Goal: Task Accomplishment & Management: Use online tool/utility

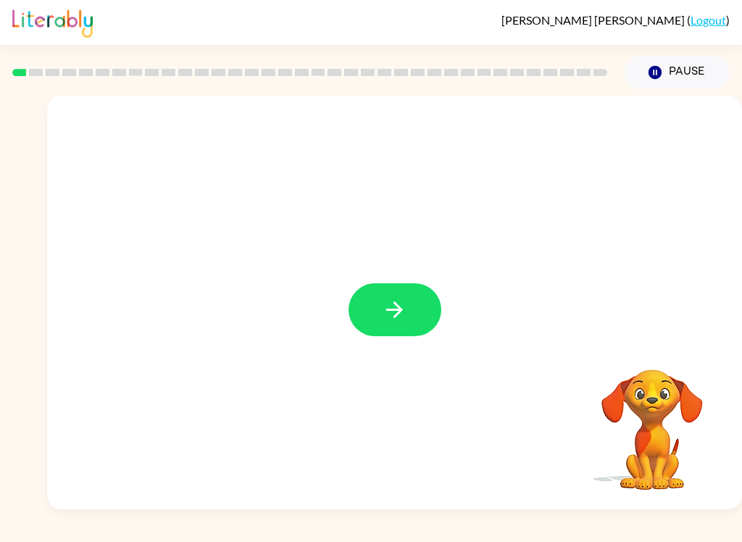
click at [403, 309] on icon "button" at bounding box center [394, 309] width 25 height 25
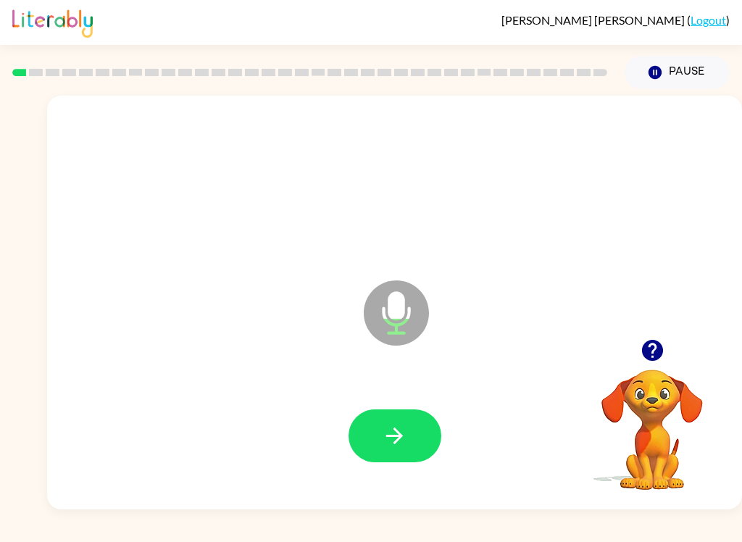
click at [394, 436] on icon "button" at bounding box center [394, 435] width 17 height 17
click at [395, 447] on icon "button" at bounding box center [394, 435] width 25 height 25
click at [402, 451] on button "button" at bounding box center [394, 435] width 93 height 53
click at [403, 453] on button "button" at bounding box center [394, 435] width 93 height 53
click at [410, 436] on button "button" at bounding box center [394, 435] width 93 height 53
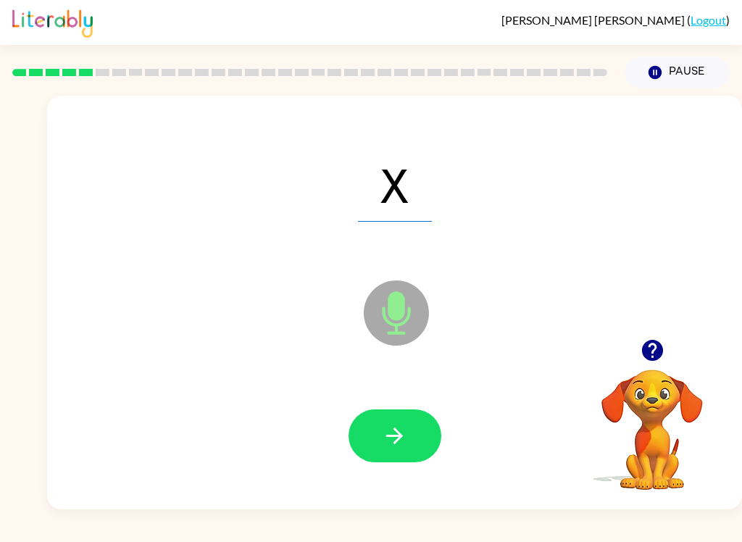
click at [411, 445] on button "button" at bounding box center [394, 435] width 93 height 53
click at [401, 455] on button "button" at bounding box center [394, 435] width 93 height 53
click at [705, 502] on div "curl Microphone The Microphone is here when it is your turn to talk" at bounding box center [394, 303] width 695 height 414
click at [435, 445] on button "button" at bounding box center [394, 435] width 93 height 53
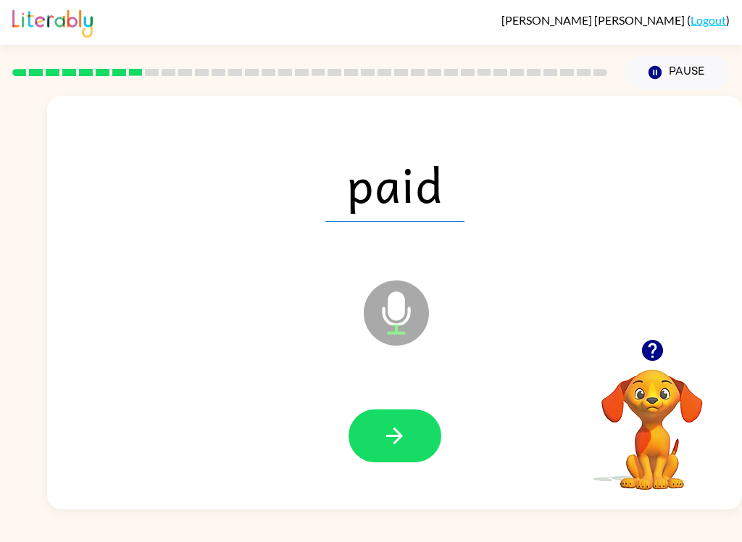
click at [411, 454] on button "button" at bounding box center [394, 435] width 93 height 53
click at [426, 448] on button "button" at bounding box center [394, 435] width 93 height 53
click at [394, 433] on icon "button" at bounding box center [394, 435] width 25 height 25
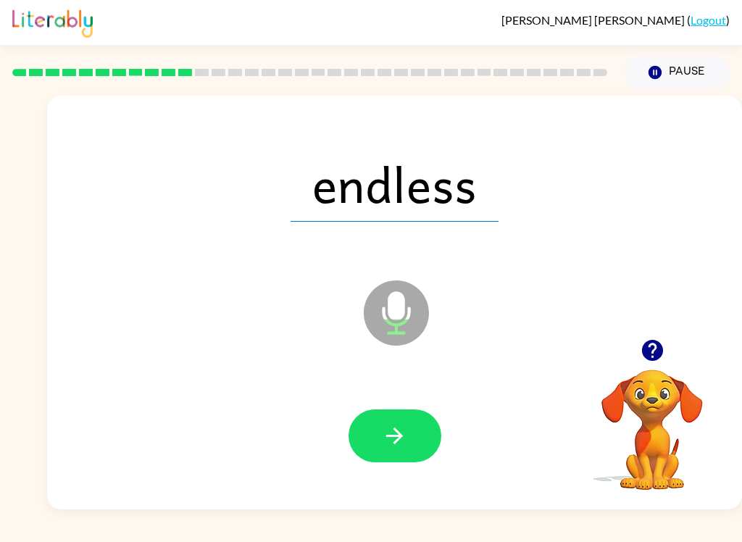
click at [401, 439] on icon "button" at bounding box center [394, 435] width 25 height 25
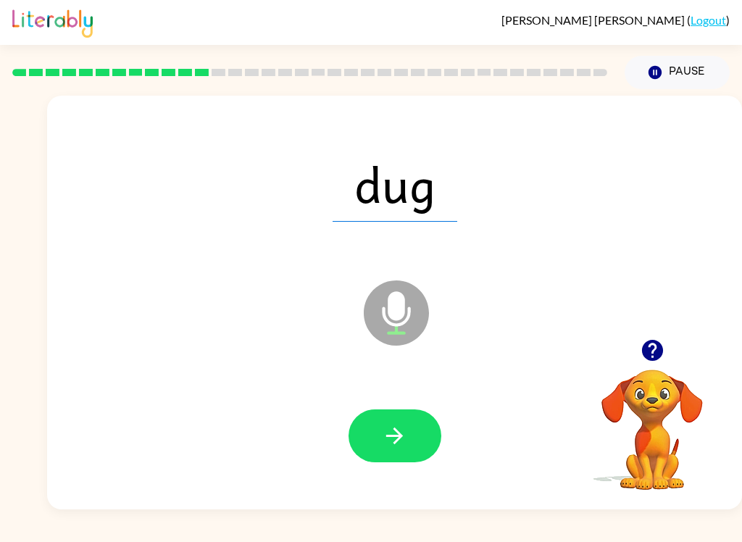
click at [410, 451] on button "button" at bounding box center [394, 435] width 93 height 53
click at [406, 428] on icon "button" at bounding box center [394, 435] width 25 height 25
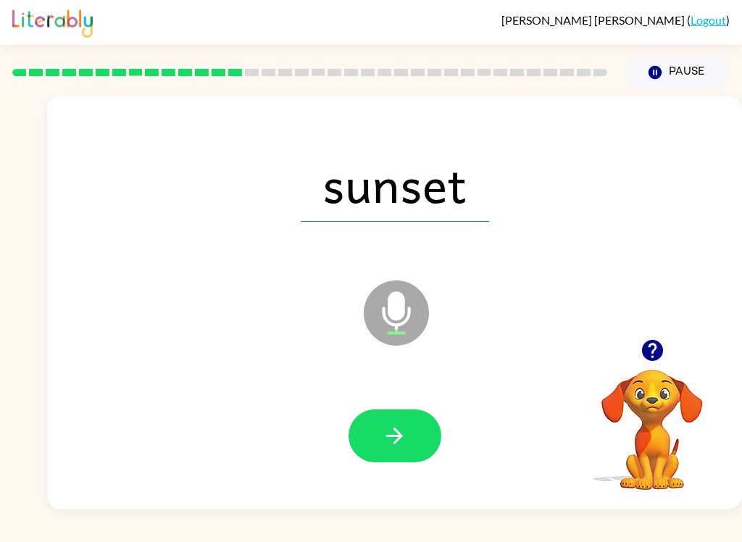
click at [399, 480] on div at bounding box center [395, 436] width 666 height 119
click at [407, 419] on button "button" at bounding box center [394, 435] width 93 height 53
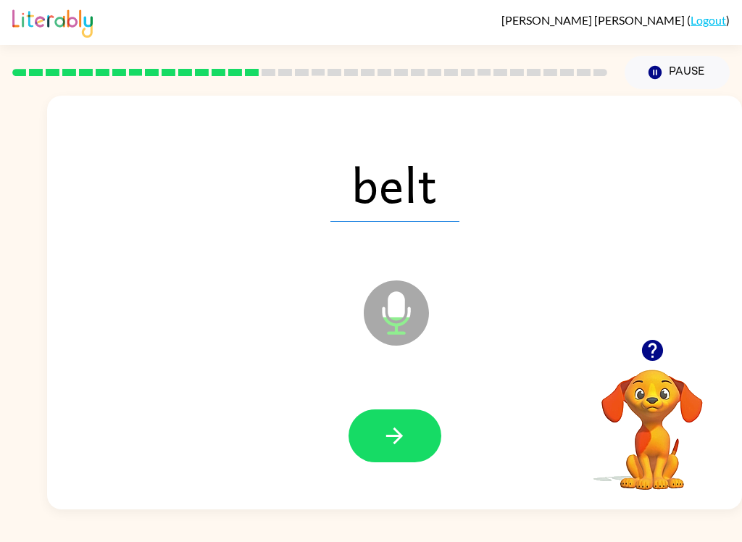
click at [399, 443] on icon "button" at bounding box center [394, 435] width 25 height 25
click at [393, 443] on icon "button" at bounding box center [394, 435] width 25 height 25
click at [406, 451] on button "button" at bounding box center [394, 435] width 93 height 53
click at [409, 445] on button "button" at bounding box center [394, 435] width 93 height 53
click at [396, 461] on button "button" at bounding box center [394, 435] width 93 height 53
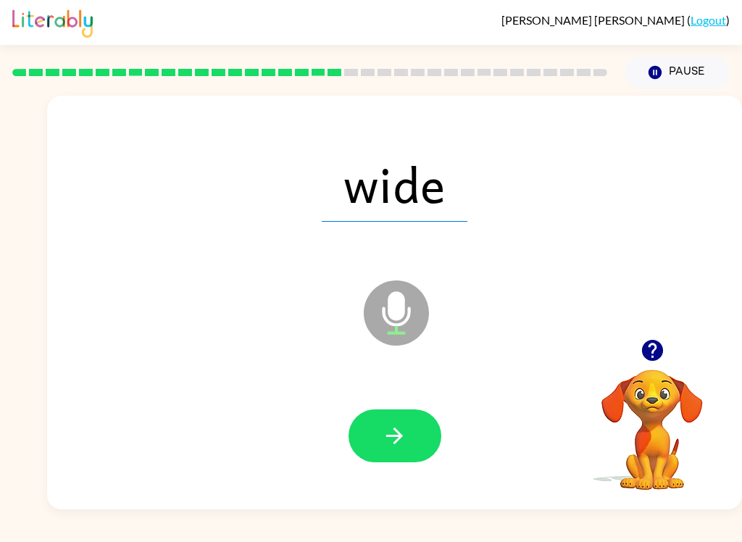
click at [405, 438] on icon "button" at bounding box center [394, 435] width 25 height 25
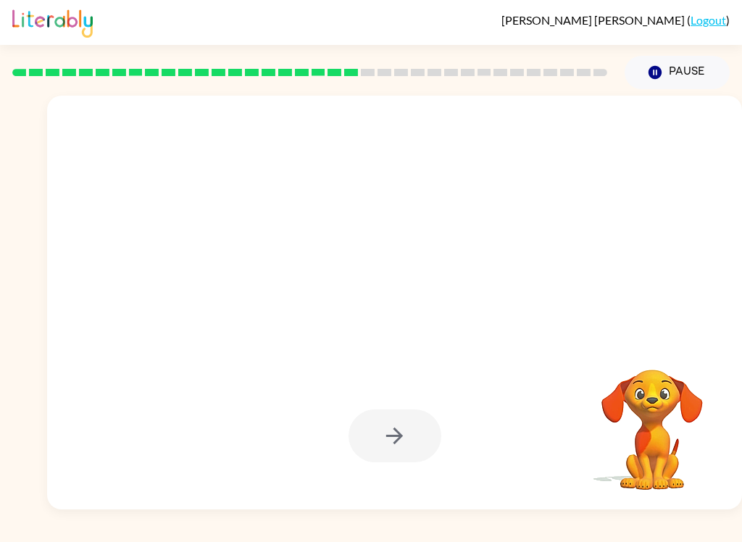
click at [638, 536] on div "[PERSON_NAME] [PERSON_NAME] ( Logout ) Pause Pause Your browser must support pl…" at bounding box center [371, 271] width 742 height 542
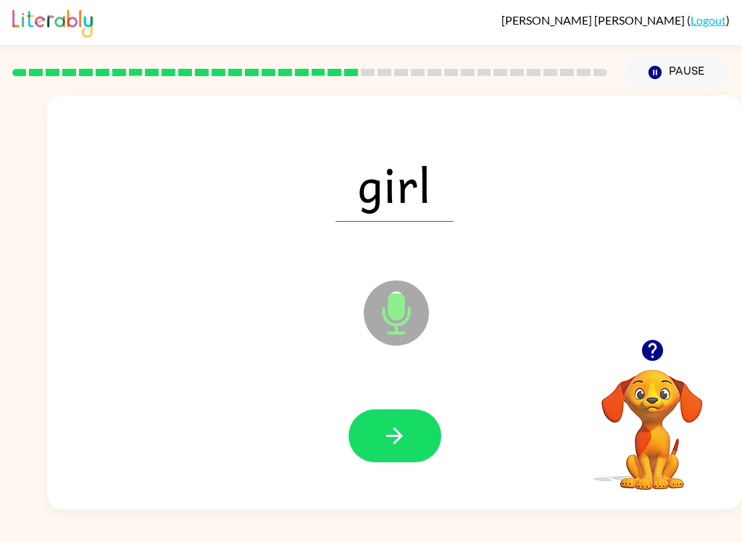
click at [392, 452] on button "button" at bounding box center [394, 435] width 93 height 53
click at [410, 444] on button "button" at bounding box center [394, 435] width 93 height 53
click at [395, 435] on icon "button" at bounding box center [394, 435] width 17 height 17
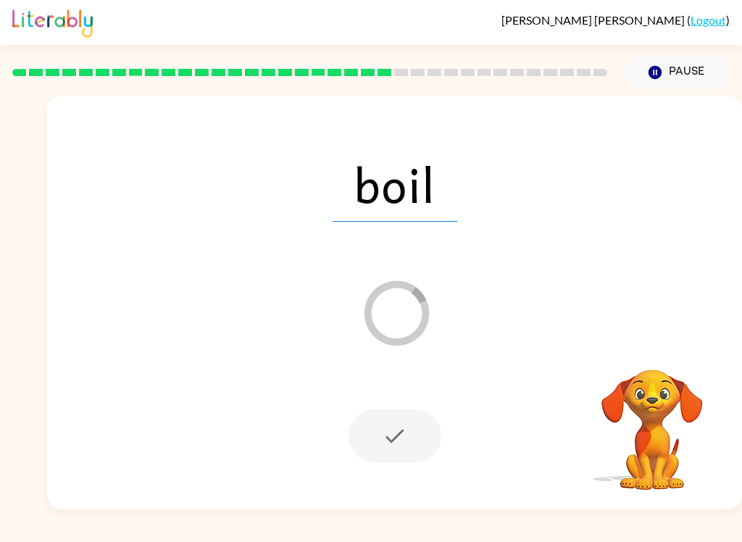
click at [655, 537] on div "[PERSON_NAME] [PERSON_NAME] ( Logout ) Pause Pause boil Loader Your response is…" at bounding box center [371, 271] width 742 height 542
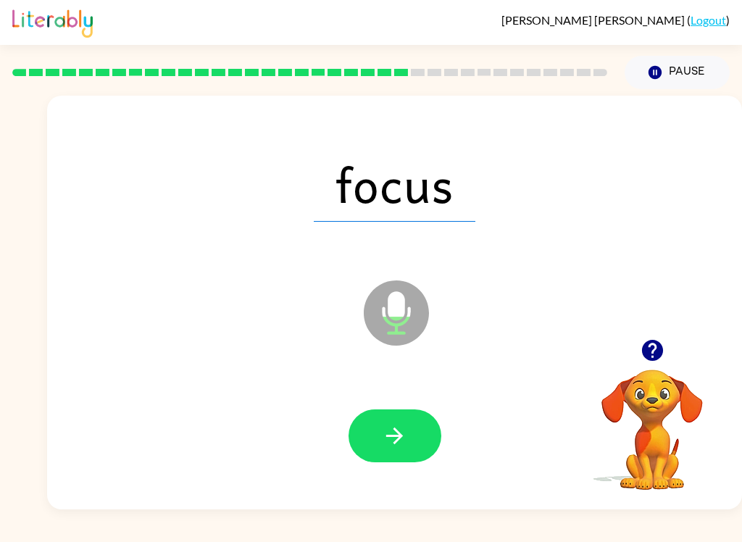
click at [393, 438] on icon "button" at bounding box center [394, 435] width 25 height 25
click at [413, 453] on button "button" at bounding box center [394, 435] width 93 height 53
click at [397, 443] on icon "button" at bounding box center [394, 435] width 25 height 25
click at [413, 442] on button "button" at bounding box center [394, 435] width 93 height 53
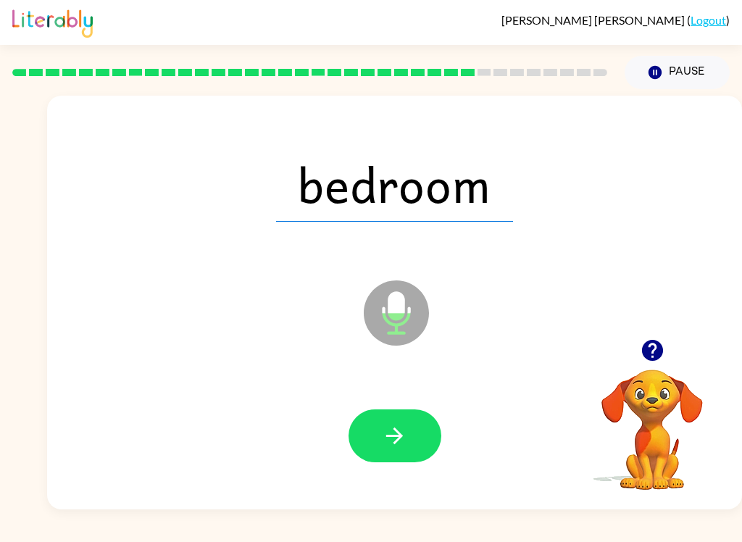
click at [389, 421] on button "button" at bounding box center [394, 435] width 93 height 53
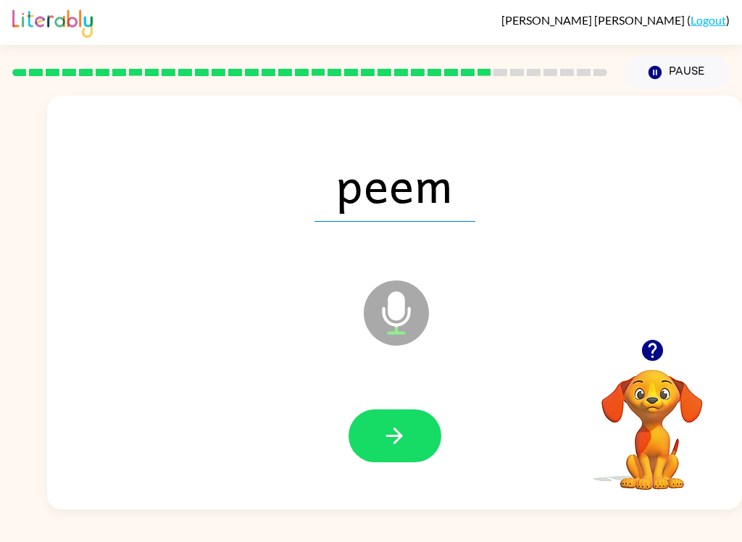
click at [412, 448] on button "button" at bounding box center [394, 435] width 93 height 53
click at [412, 460] on button "button" at bounding box center [394, 435] width 93 height 53
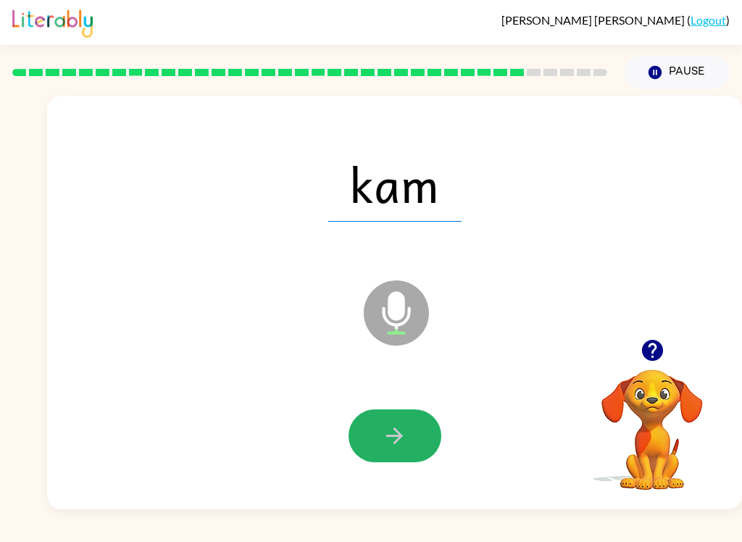
click at [404, 445] on icon "button" at bounding box center [394, 435] width 25 height 25
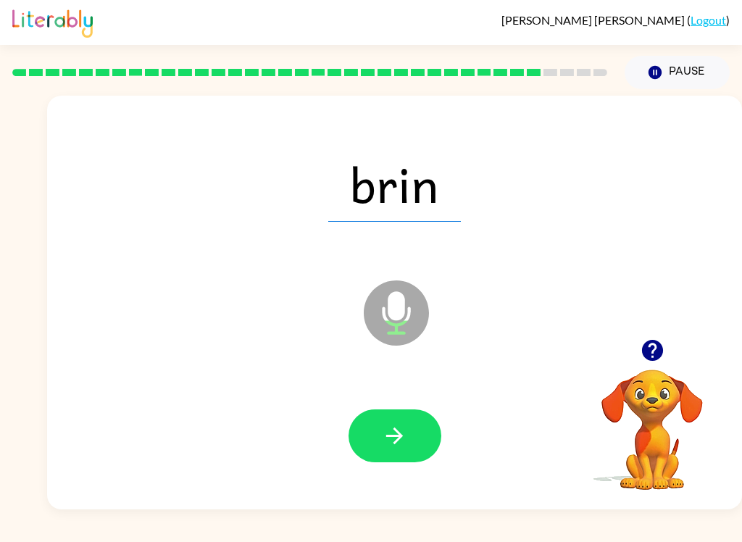
click at [377, 437] on button "button" at bounding box center [394, 435] width 93 height 53
click at [385, 472] on div at bounding box center [395, 436] width 666 height 119
click at [407, 445] on button "button" at bounding box center [394, 435] width 93 height 53
click at [390, 430] on icon "button" at bounding box center [394, 435] width 25 height 25
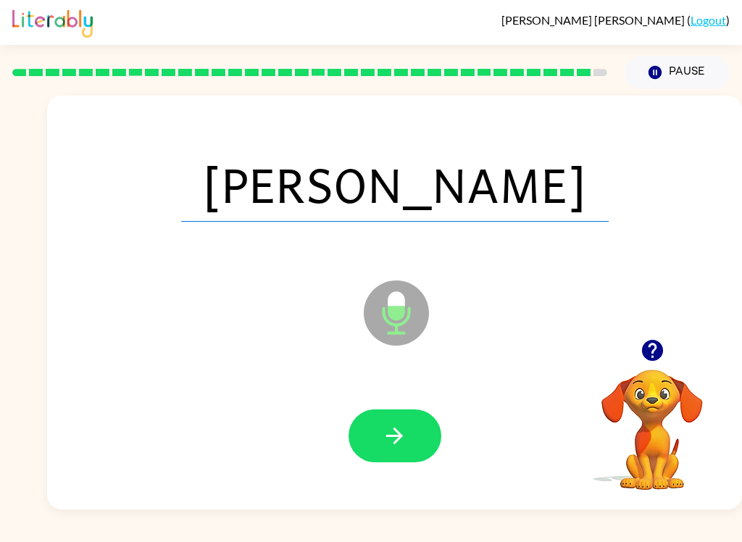
click at [399, 432] on icon "button" at bounding box center [394, 435] width 25 height 25
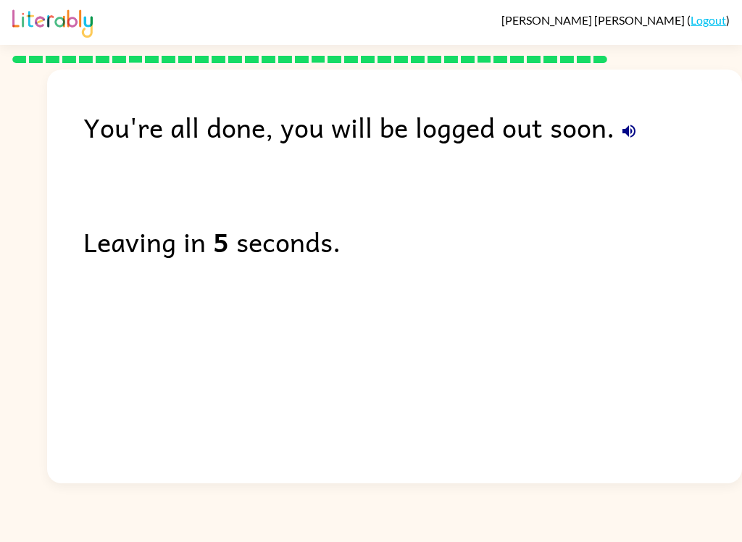
click at [340, 535] on div "[PERSON_NAME] [PERSON_NAME] ( Logout ) You're all done, you will be logged out …" at bounding box center [371, 271] width 742 height 542
click at [296, 537] on div "[PERSON_NAME] [PERSON_NAME] ( Logout ) You're all done, you will be logged out …" at bounding box center [371, 271] width 742 height 542
click at [714, 25] on link "Logout" at bounding box center [707, 20] width 35 height 14
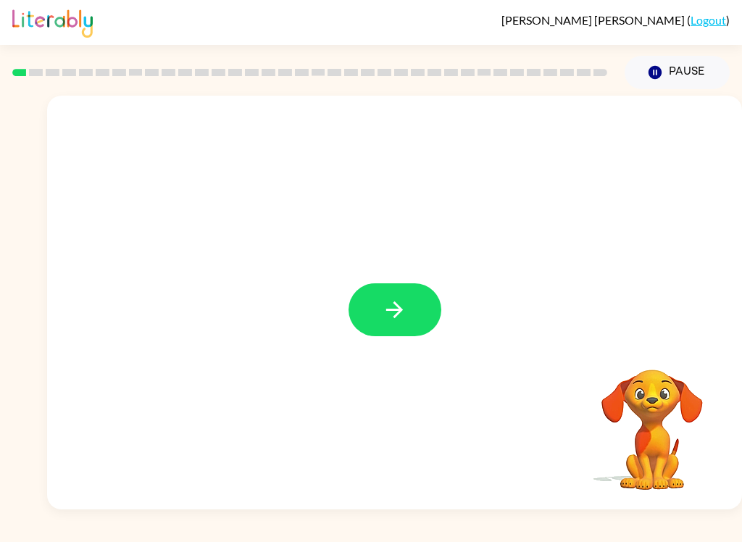
click at [377, 295] on button "button" at bounding box center [394, 309] width 93 height 53
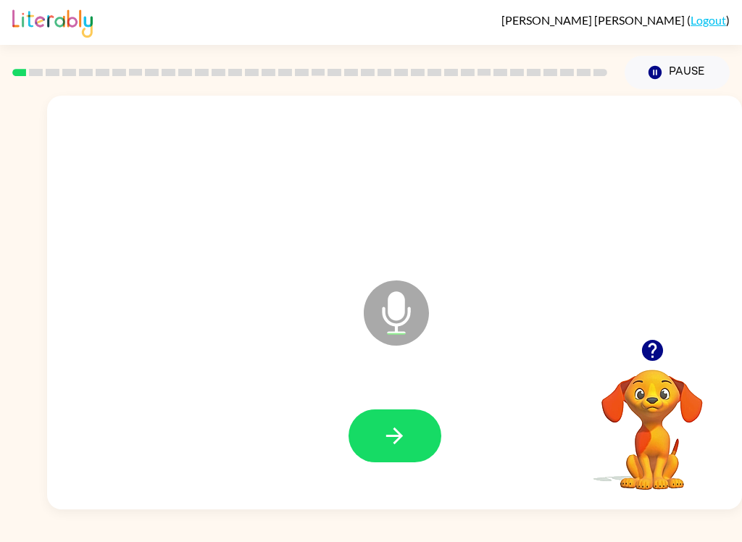
click at [395, 419] on button "button" at bounding box center [394, 435] width 93 height 53
click at [382, 429] on icon "button" at bounding box center [394, 435] width 25 height 25
click at [393, 438] on icon "button" at bounding box center [394, 435] width 25 height 25
click at [372, 436] on button "button" at bounding box center [394, 435] width 93 height 53
click at [408, 430] on button "button" at bounding box center [394, 435] width 93 height 53
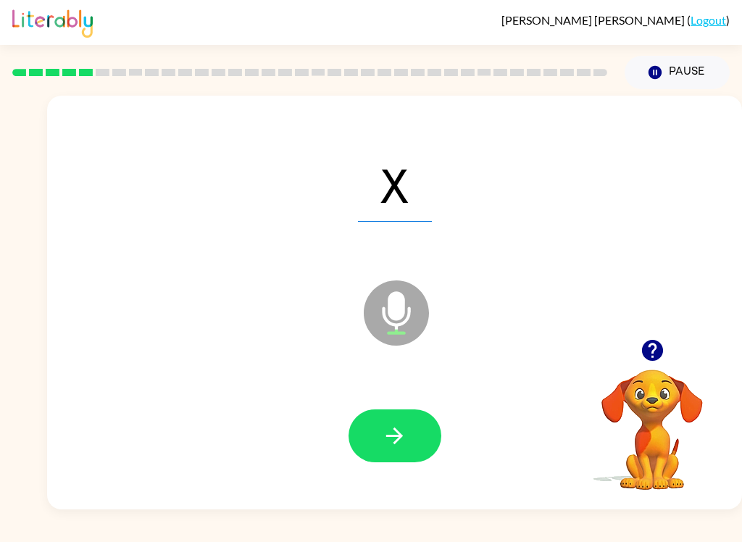
click at [385, 414] on button "button" at bounding box center [394, 435] width 93 height 53
click at [420, 428] on button "button" at bounding box center [394, 435] width 93 height 53
click at [400, 444] on icon "button" at bounding box center [394, 435] width 25 height 25
click at [397, 437] on icon "button" at bounding box center [394, 435] width 25 height 25
click at [399, 440] on icon "button" at bounding box center [394, 435] width 25 height 25
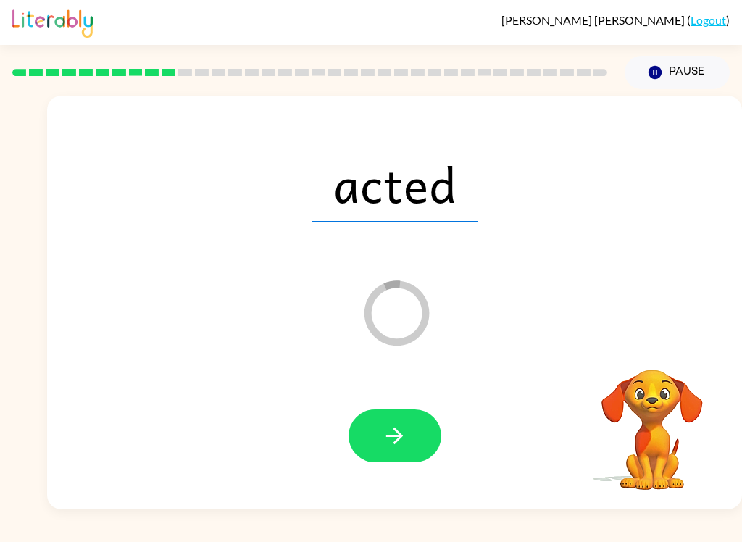
click at [408, 451] on button "button" at bounding box center [394, 435] width 93 height 53
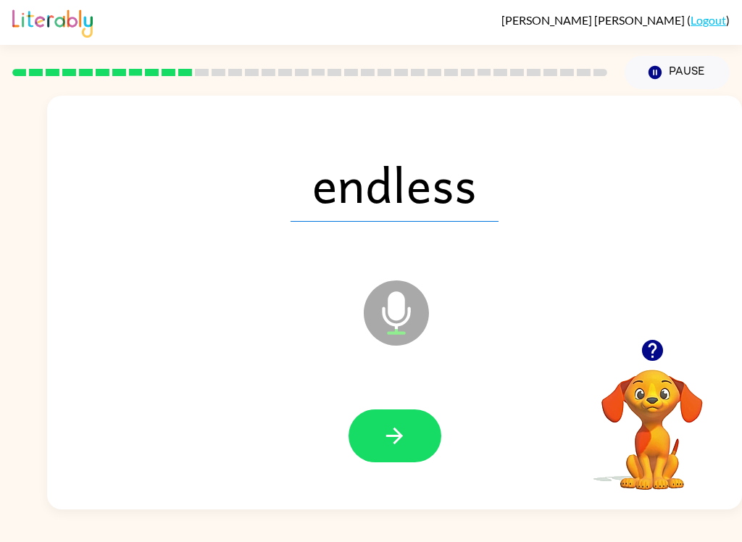
click at [409, 448] on button "button" at bounding box center [394, 435] width 93 height 53
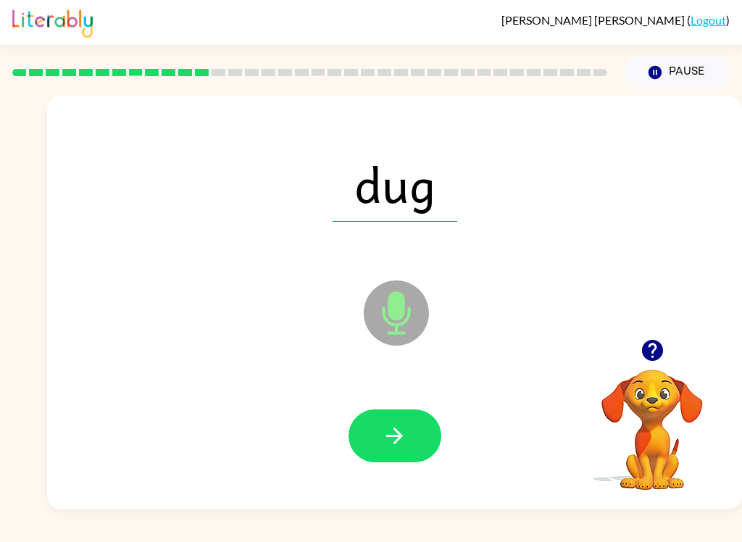
click at [376, 430] on button "button" at bounding box center [394, 435] width 93 height 53
click at [410, 422] on button "button" at bounding box center [394, 435] width 93 height 53
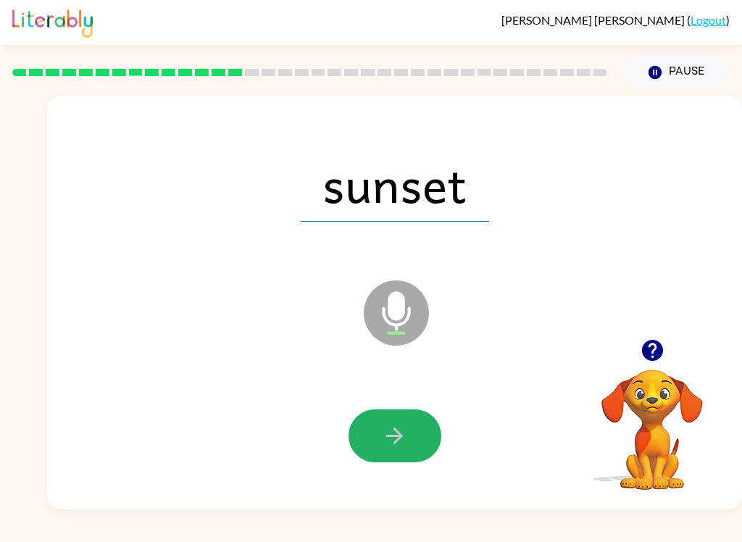
click at [396, 445] on icon "button" at bounding box center [394, 435] width 25 height 25
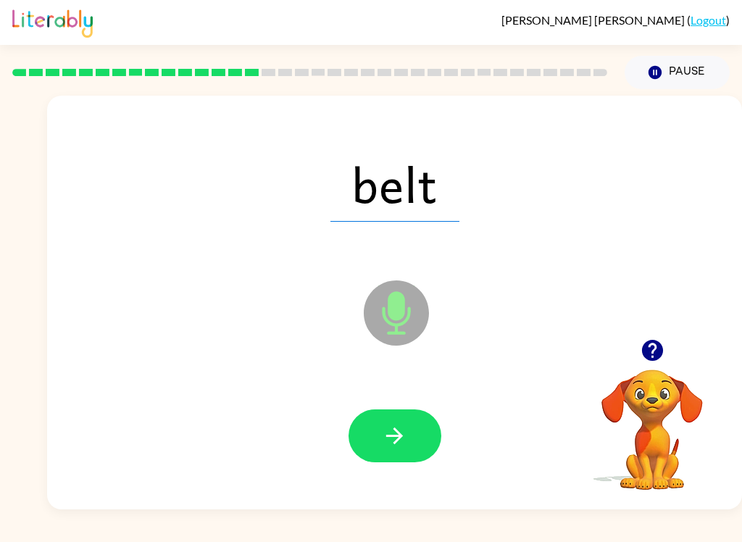
click at [408, 433] on button "button" at bounding box center [394, 435] width 93 height 53
click at [392, 430] on icon "button" at bounding box center [394, 435] width 25 height 25
click at [388, 429] on icon "button" at bounding box center [394, 435] width 25 height 25
click at [418, 439] on button "button" at bounding box center [394, 435] width 93 height 53
click at [374, 419] on button "button" at bounding box center [394, 435] width 93 height 53
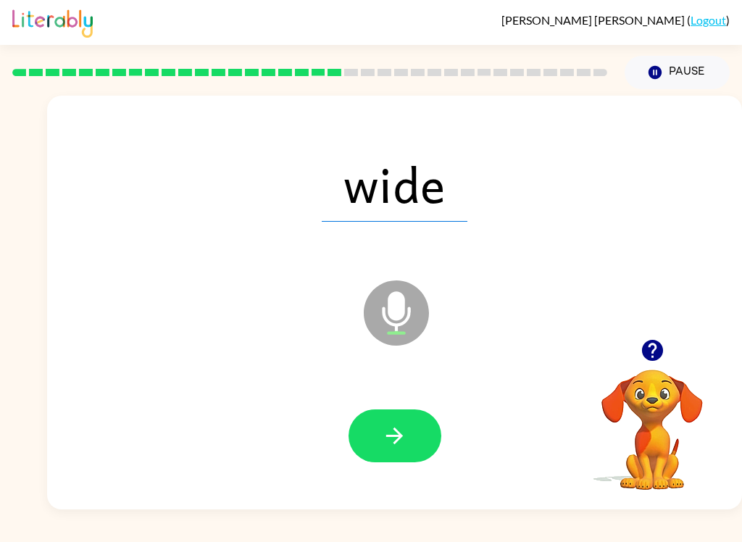
click at [388, 417] on button "button" at bounding box center [394, 435] width 93 height 53
click at [377, 436] on button "button" at bounding box center [394, 435] width 93 height 53
click at [387, 437] on icon "button" at bounding box center [394, 435] width 17 height 17
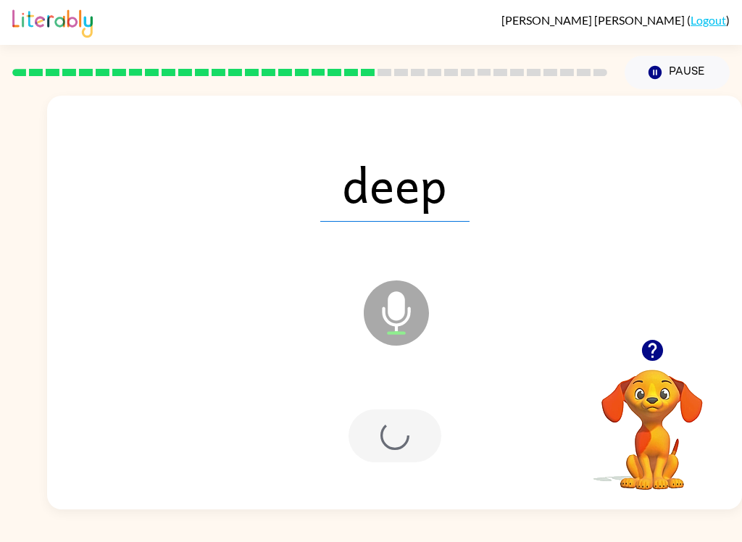
click at [387, 437] on div at bounding box center [394, 435] width 93 height 53
click at [389, 429] on div at bounding box center [394, 435] width 93 height 53
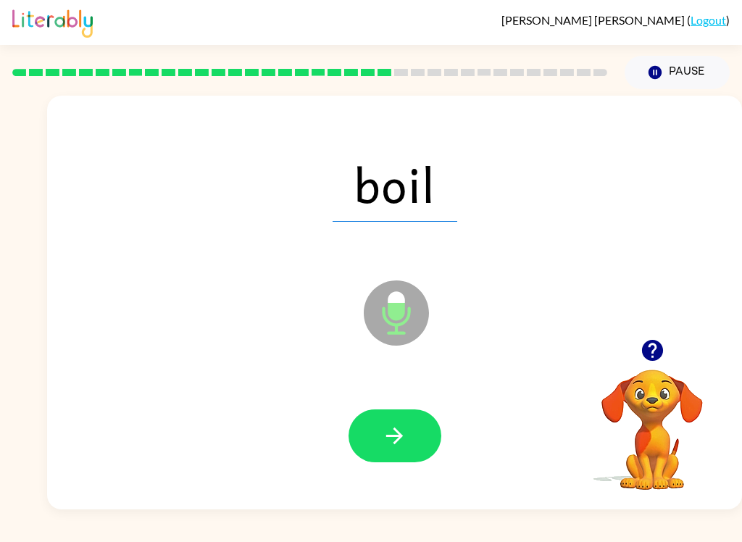
click at [412, 440] on button "button" at bounding box center [394, 435] width 93 height 53
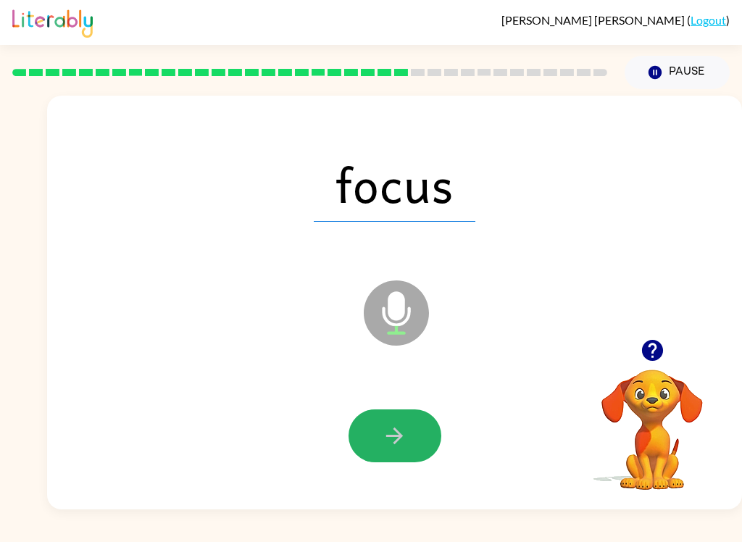
click at [383, 422] on button "button" at bounding box center [394, 435] width 93 height 53
click at [383, 422] on div at bounding box center [394, 435] width 93 height 53
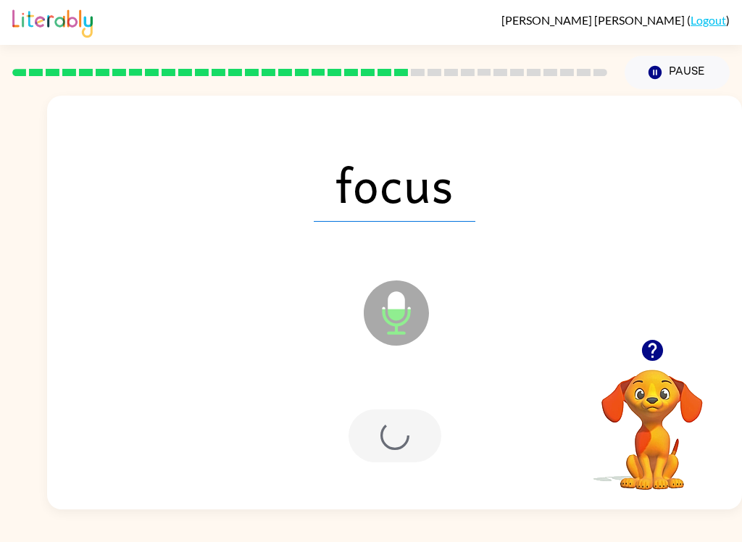
click at [382, 431] on div at bounding box center [394, 435] width 93 height 53
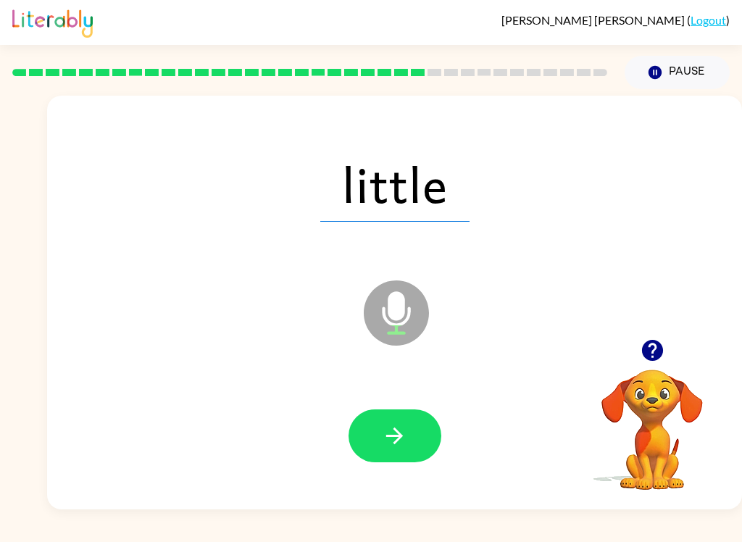
click at [401, 447] on icon "button" at bounding box center [394, 435] width 25 height 25
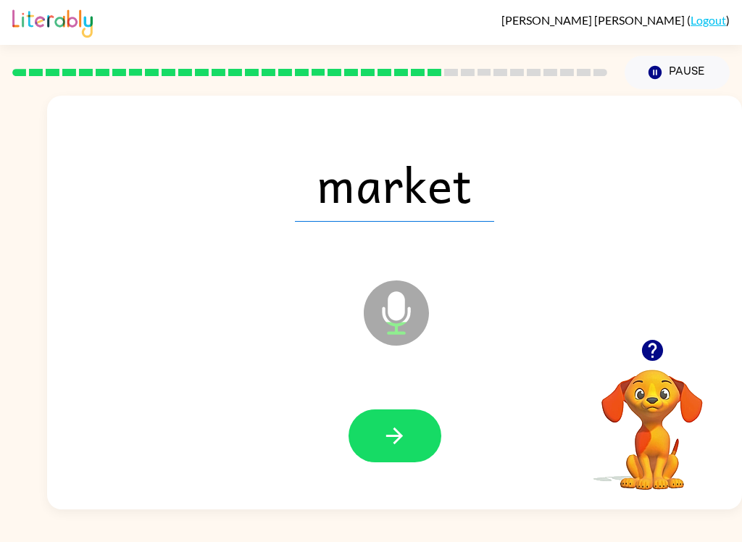
click at [403, 426] on icon "button" at bounding box center [394, 435] width 25 height 25
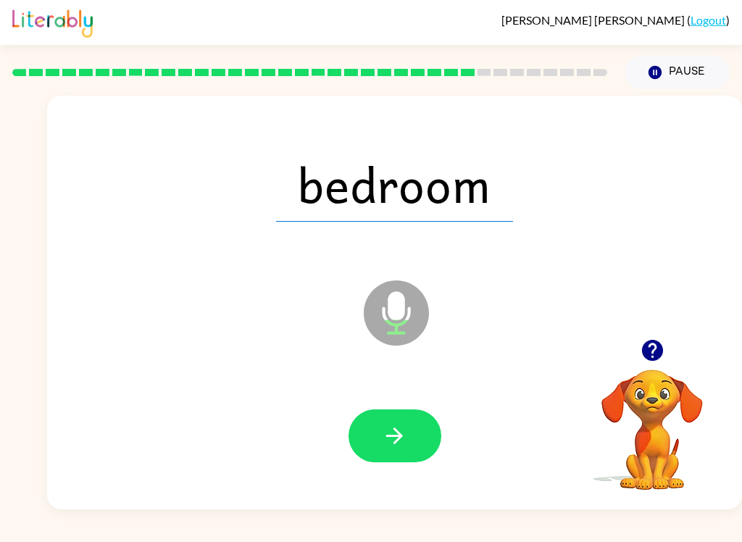
click at [330, 220] on span "bedroom" at bounding box center [394, 183] width 237 height 75
click at [372, 424] on button "button" at bounding box center [394, 435] width 93 height 53
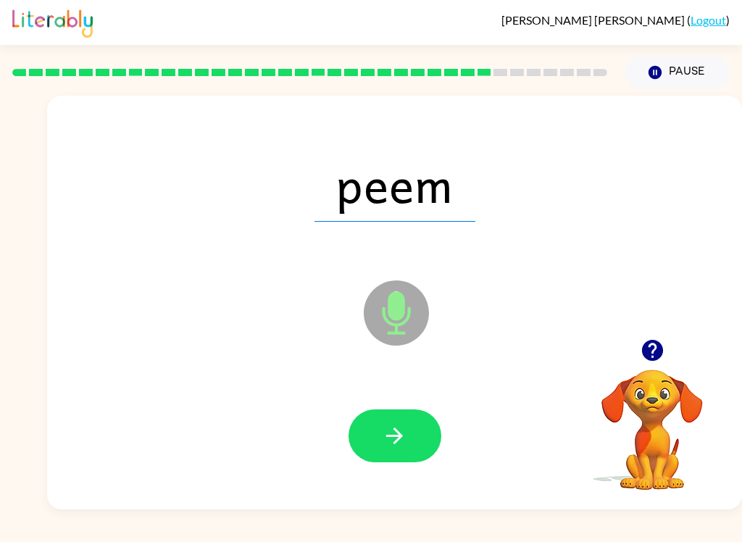
click at [374, 435] on button "button" at bounding box center [394, 435] width 93 height 53
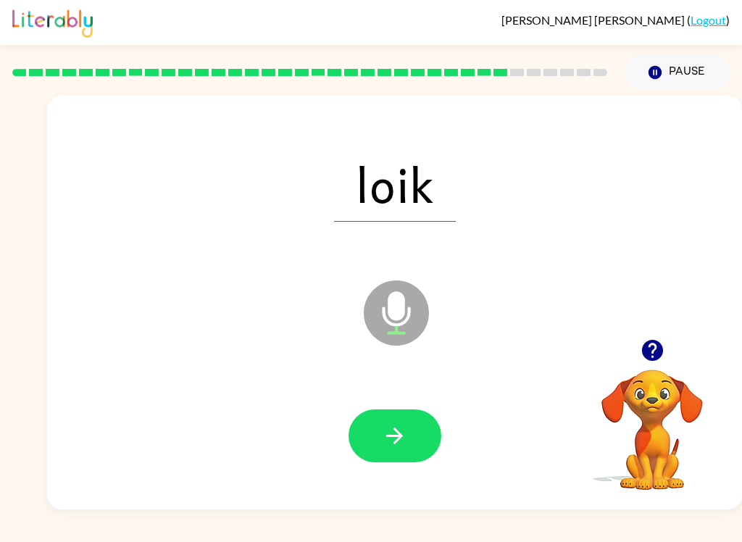
click at [381, 455] on button "button" at bounding box center [394, 435] width 93 height 53
click at [396, 435] on icon "button" at bounding box center [394, 435] width 17 height 17
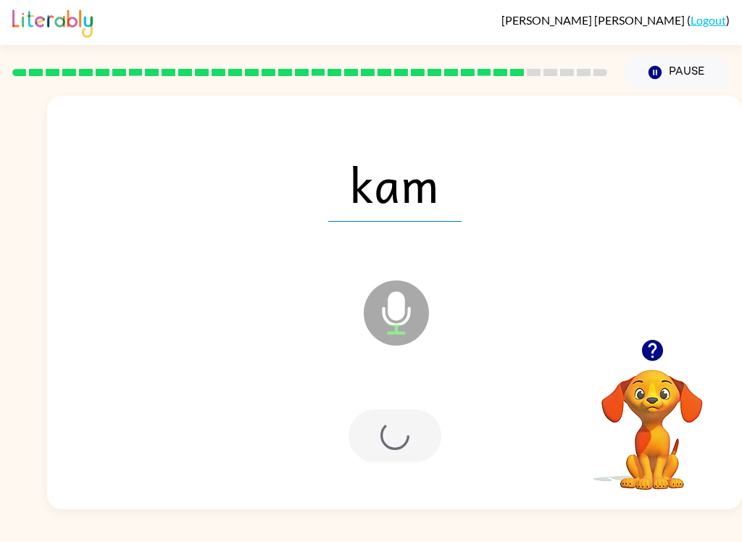
click at [380, 454] on div at bounding box center [394, 435] width 93 height 53
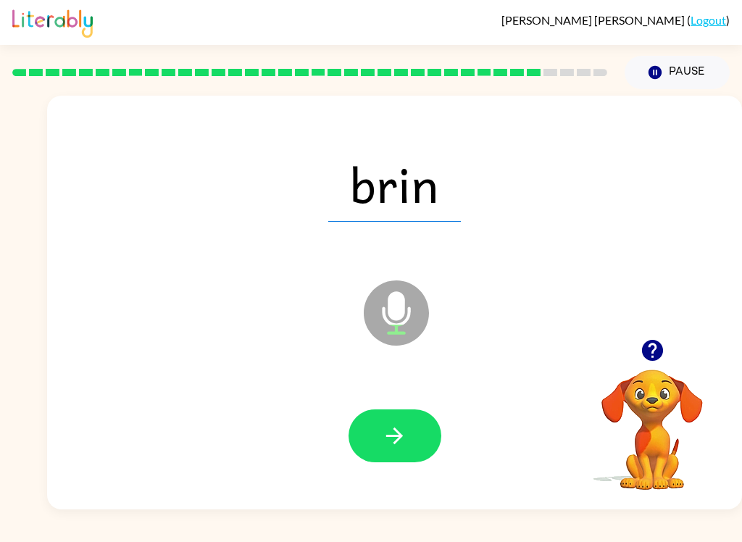
click at [390, 439] on icon "button" at bounding box center [394, 435] width 25 height 25
click at [381, 433] on button "button" at bounding box center [394, 435] width 93 height 53
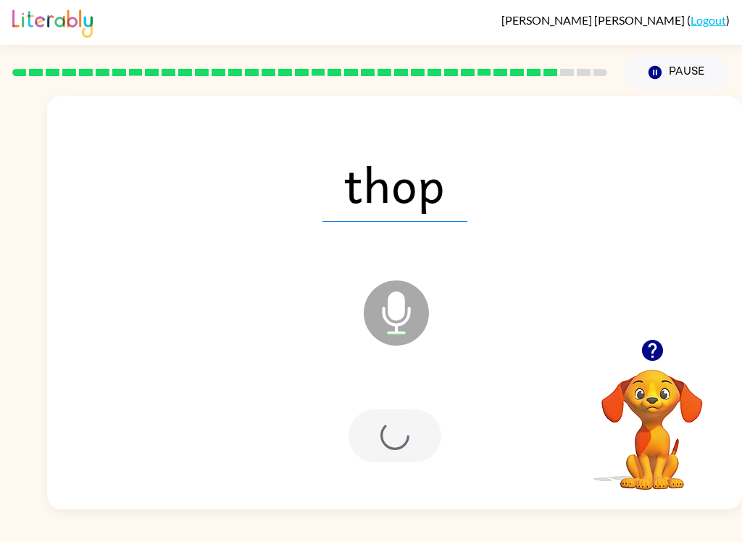
click at [381, 432] on div at bounding box center [394, 435] width 93 height 53
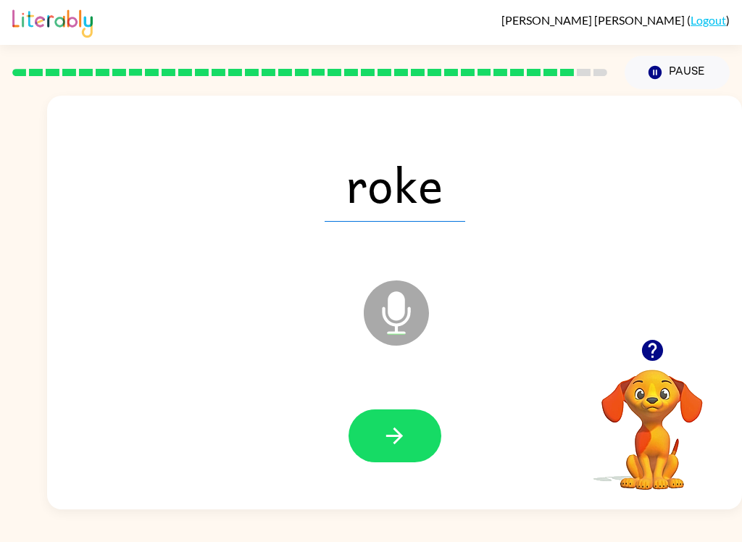
click at [390, 440] on icon "button" at bounding box center [394, 435] width 25 height 25
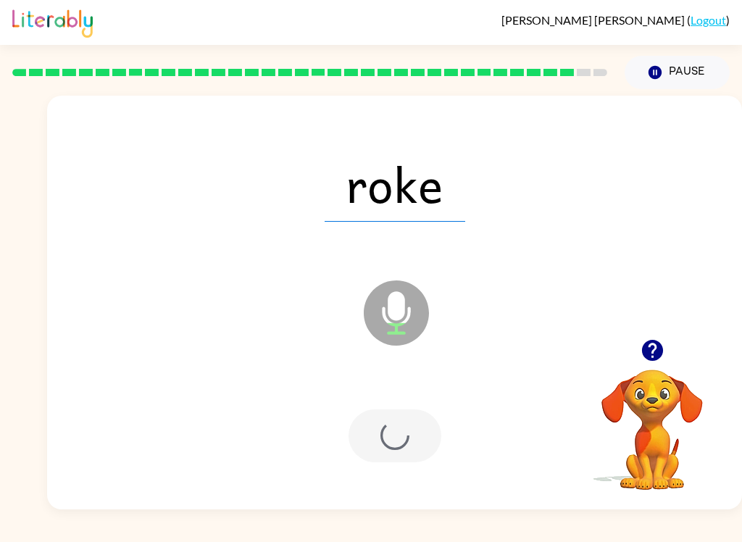
click at [390, 439] on div at bounding box center [394, 435] width 93 height 53
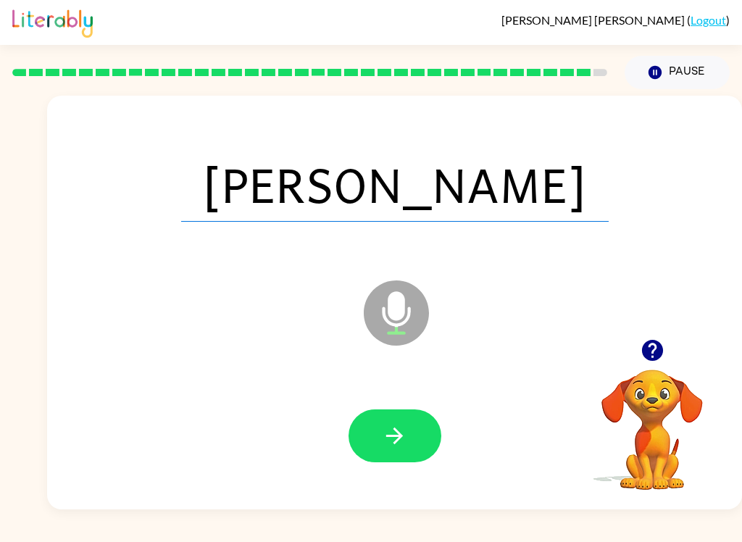
click at [374, 411] on button "button" at bounding box center [394, 435] width 93 height 53
